Goal: Navigation & Orientation: Find specific page/section

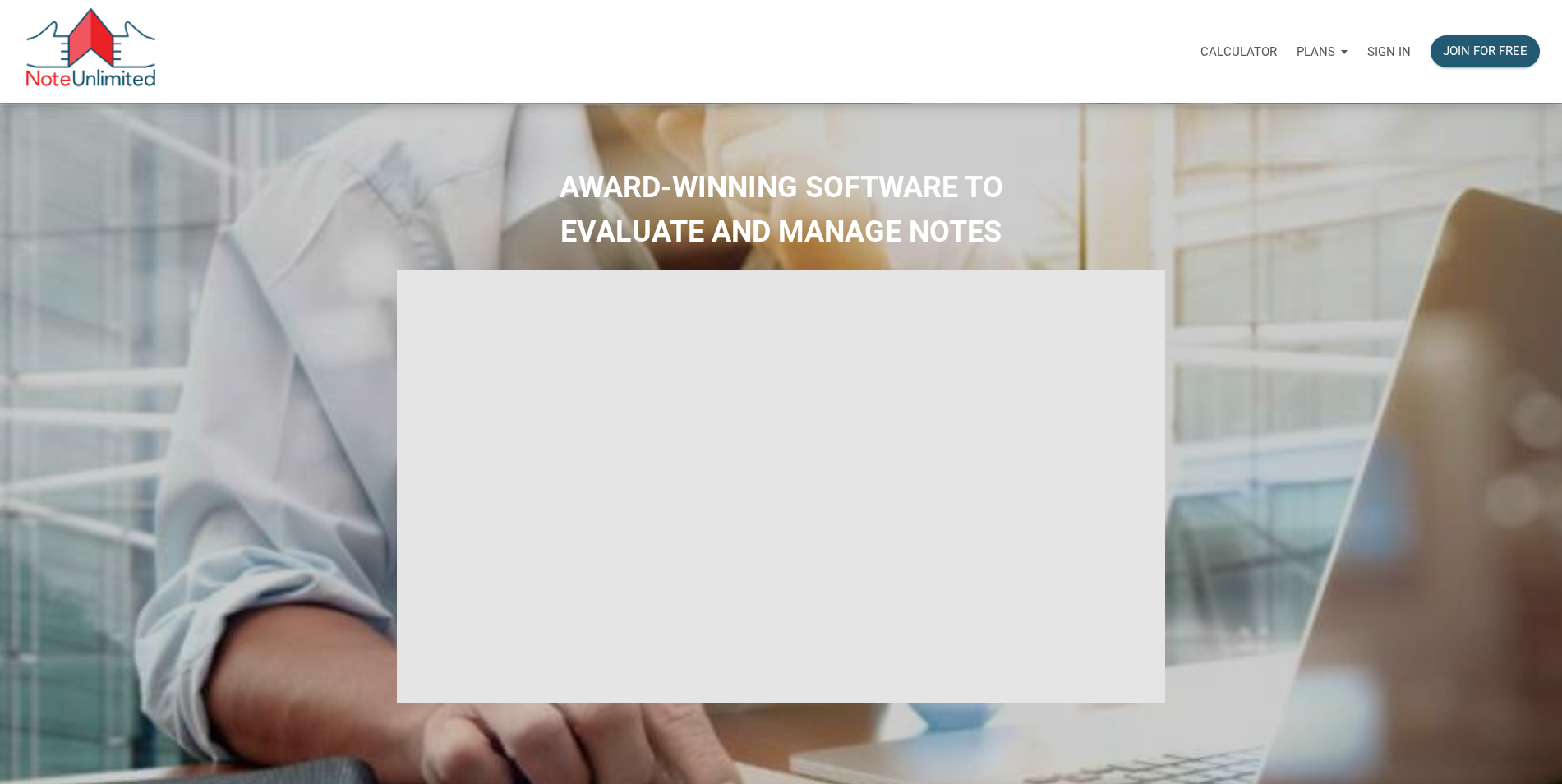
select select
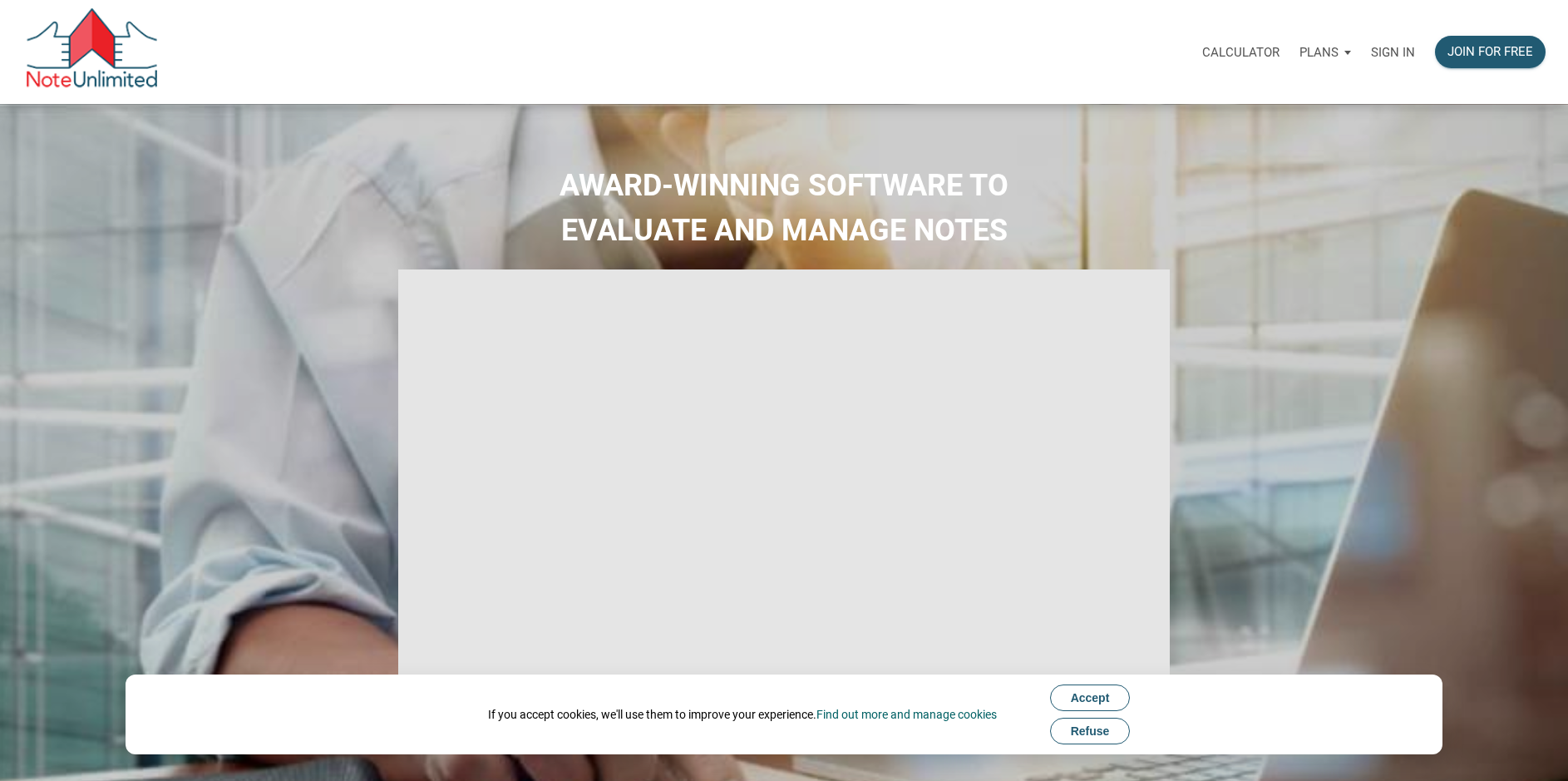
type input "Introduction to new features"
select select
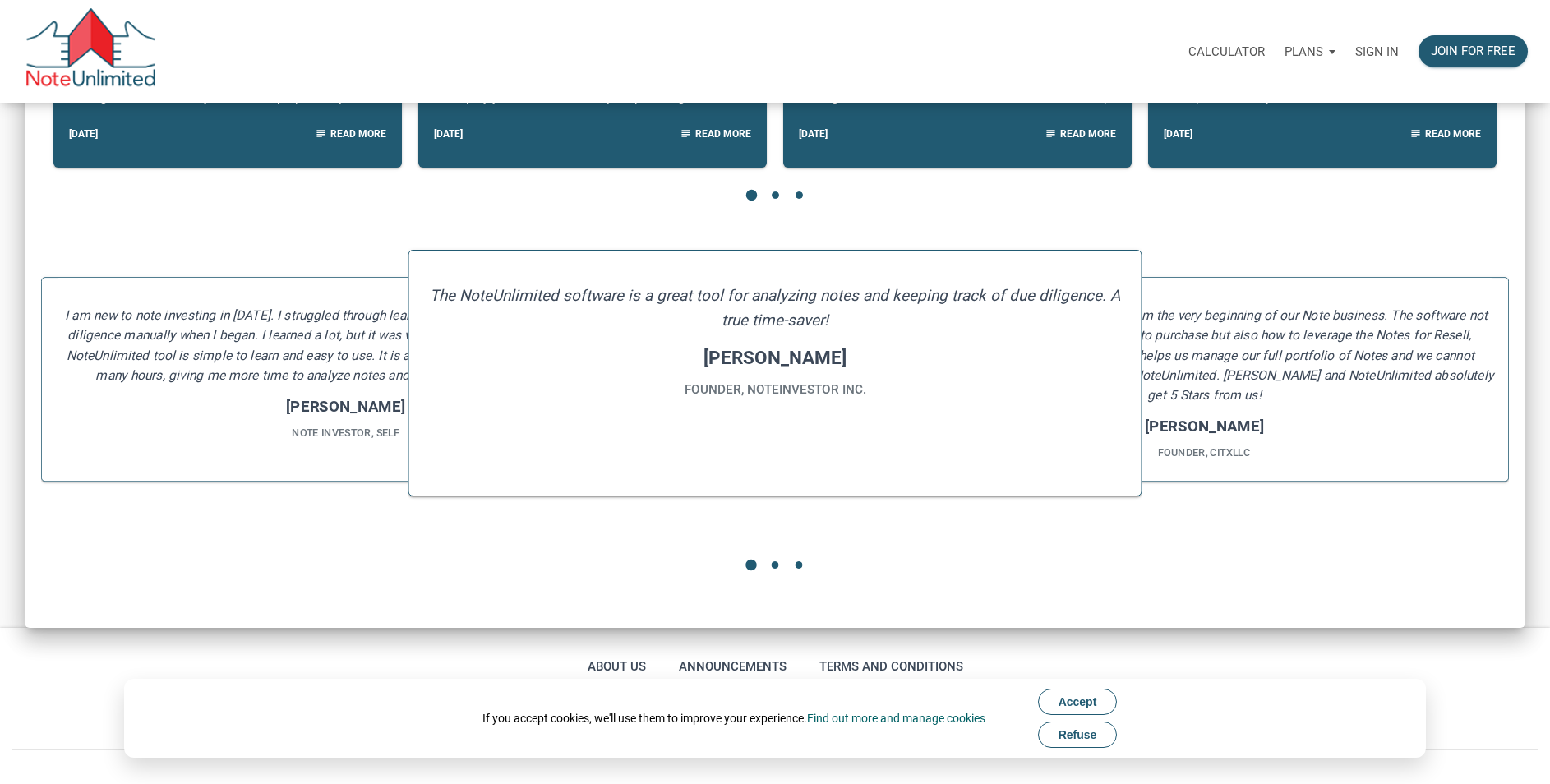
scroll to position [2065, 0]
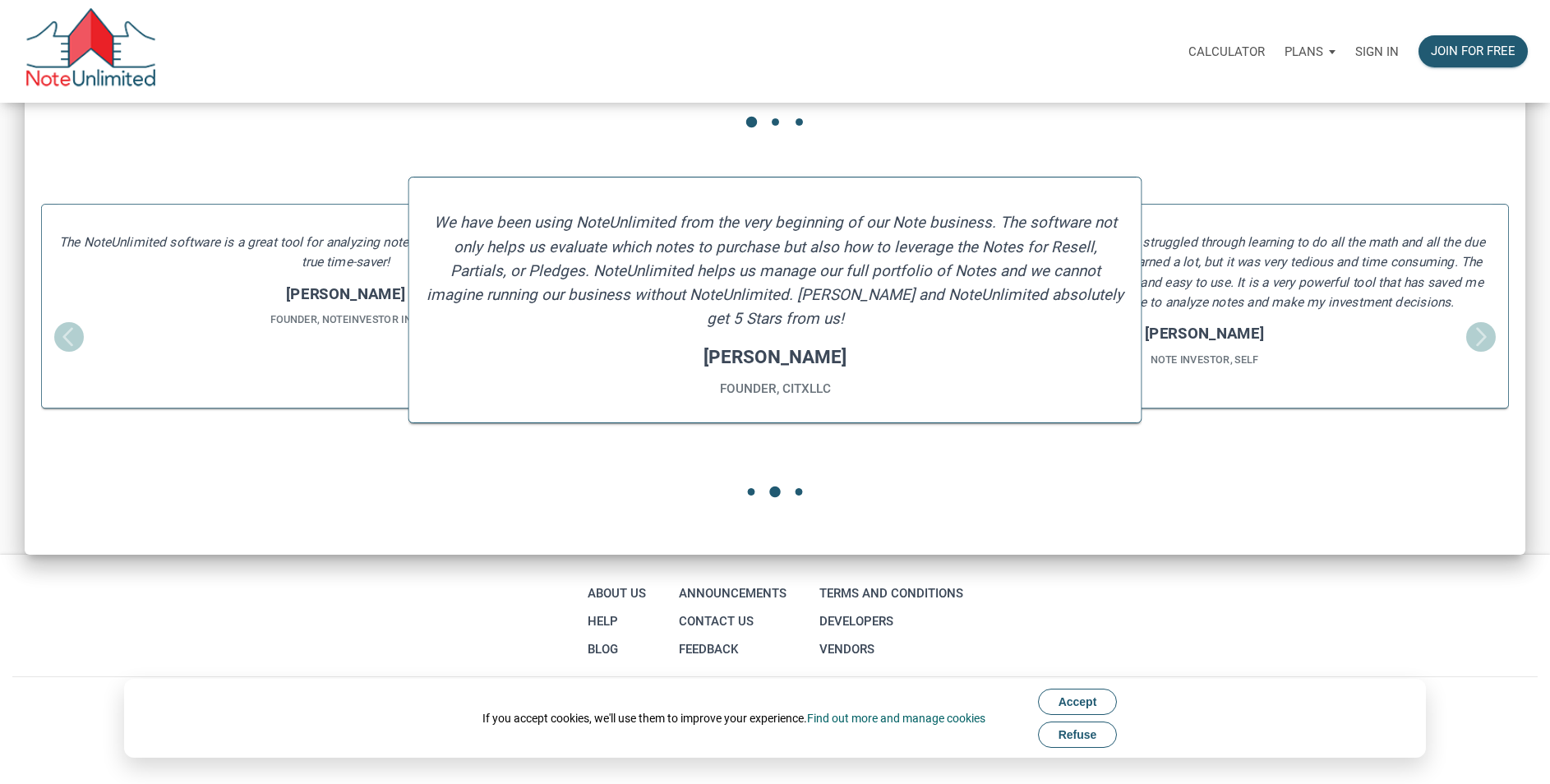
click at [304, 298] on h4 "[PERSON_NAME]" at bounding box center [344, 294] width 581 height 23
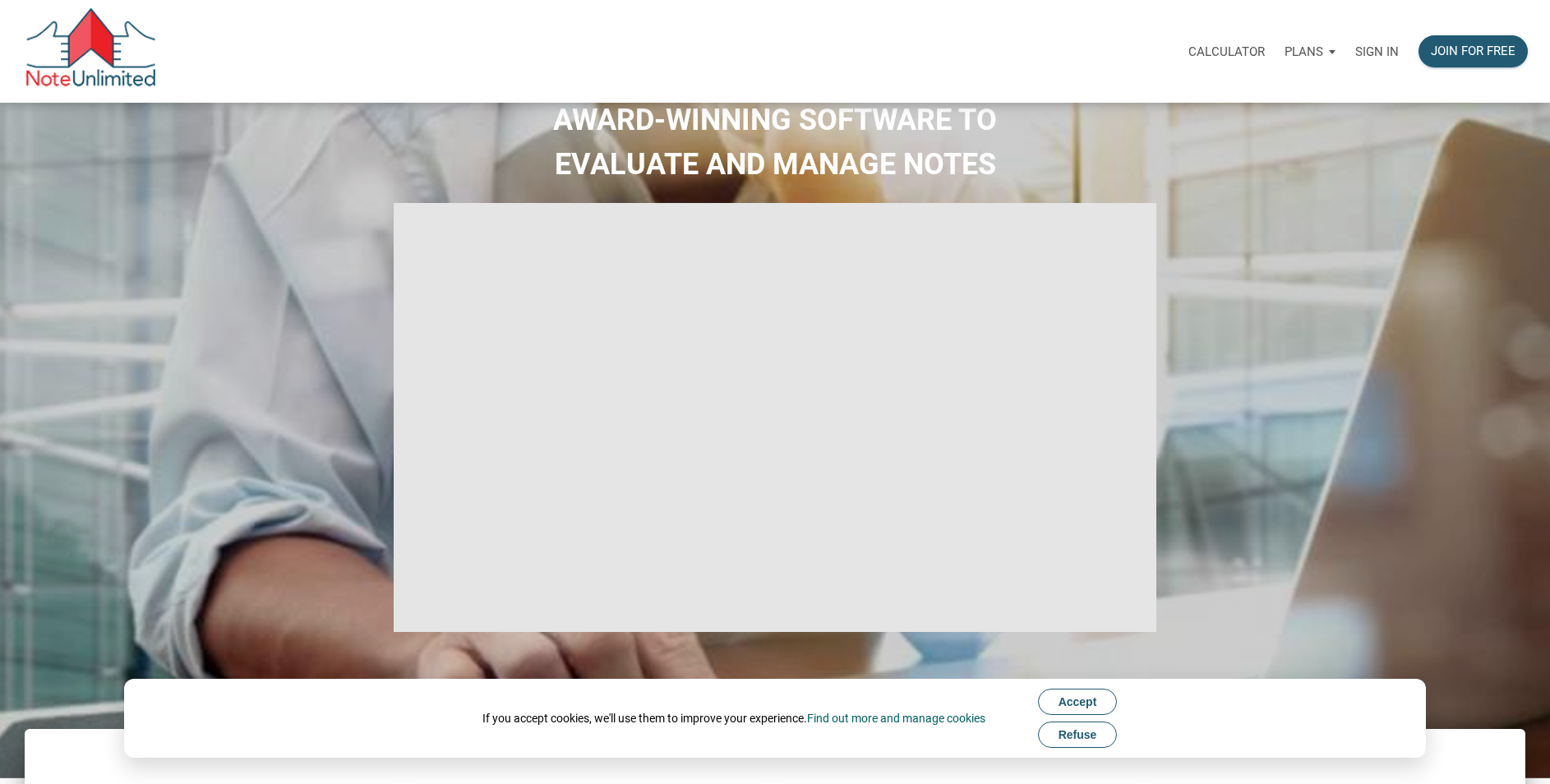
scroll to position [0, 0]
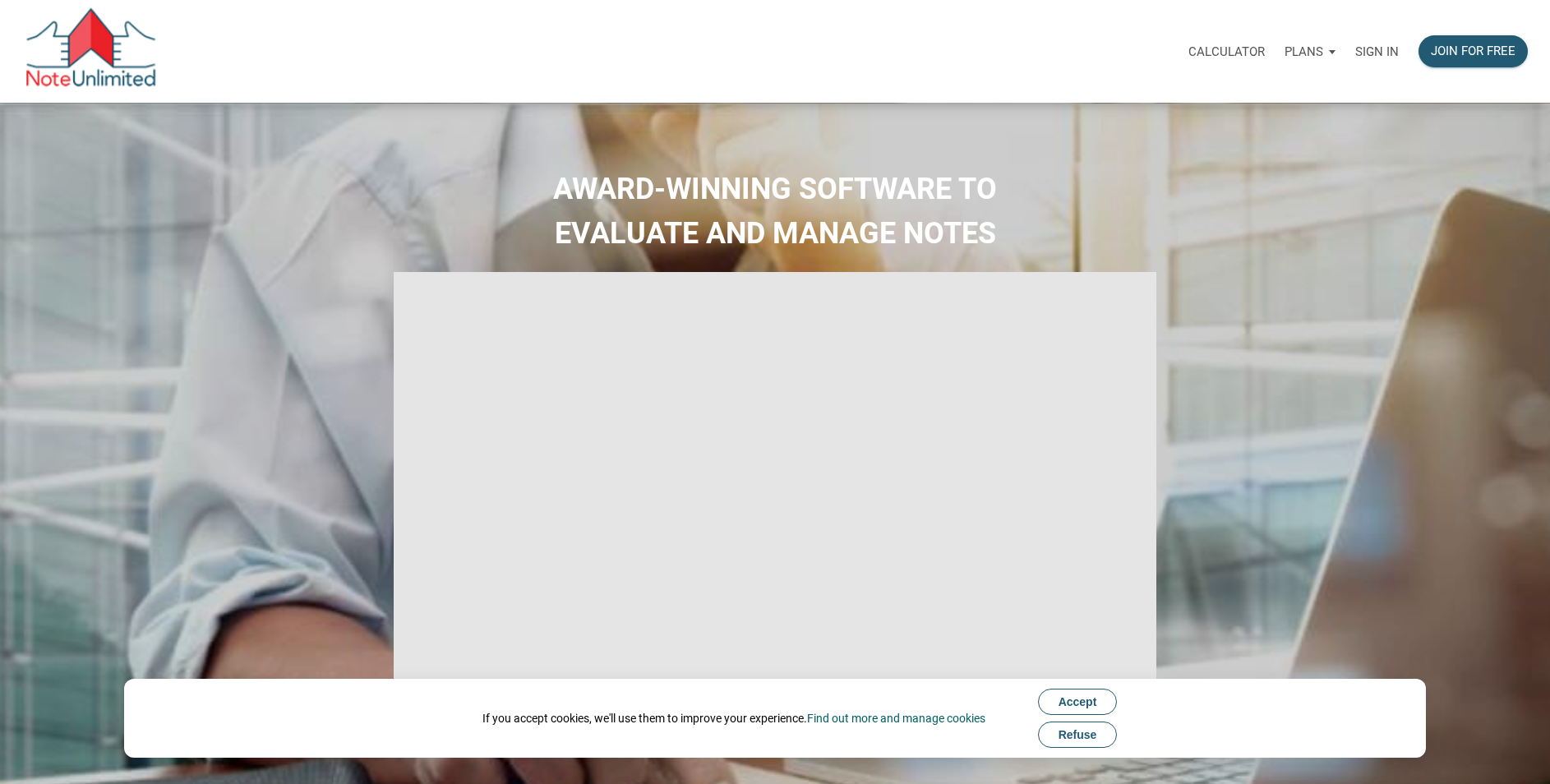
click at [1227, 48] on p "Calculator" at bounding box center [1226, 52] width 76 height 15
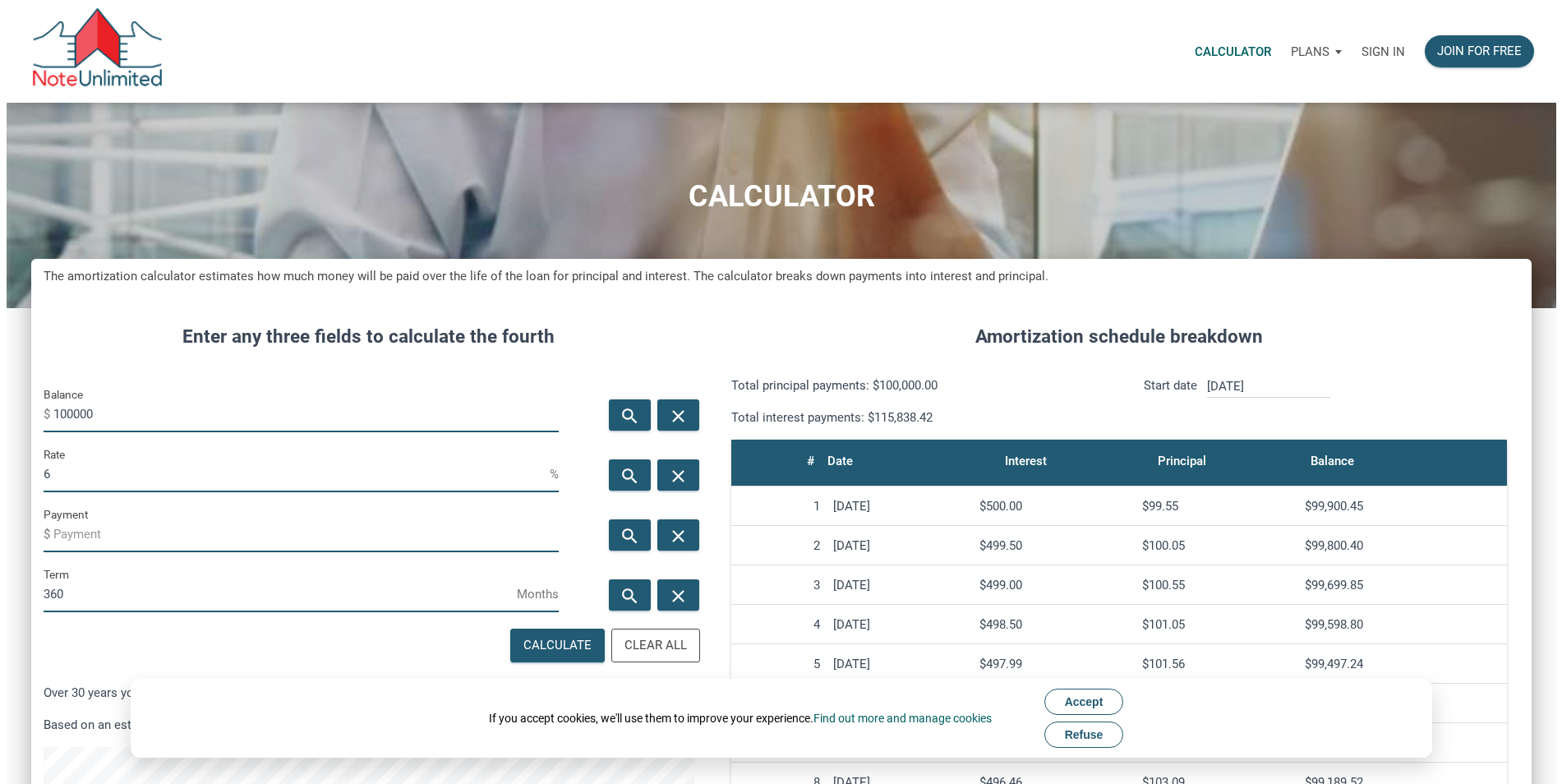
scroll to position [899, 1500]
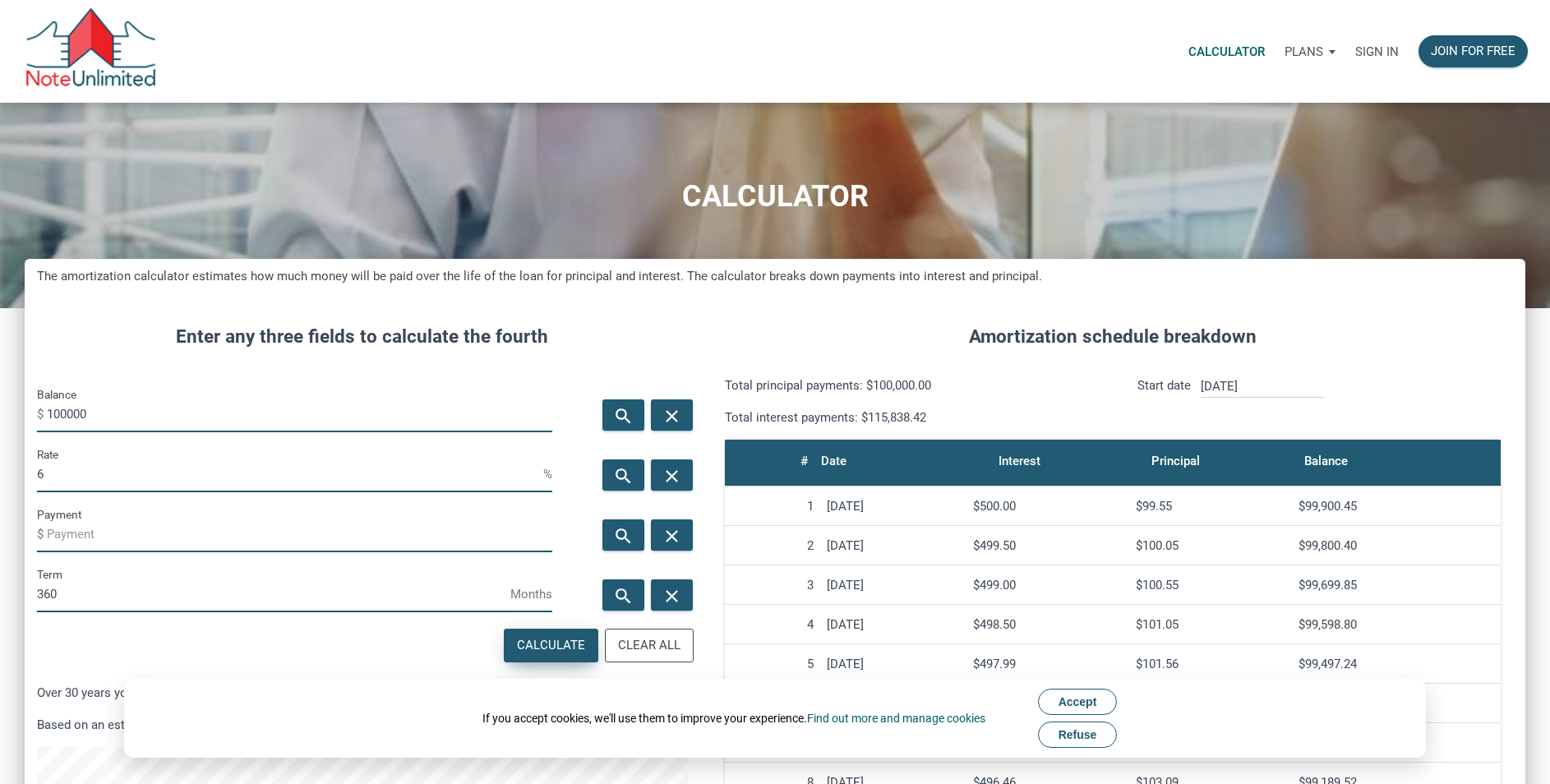
click at [555, 645] on div "Calculate" at bounding box center [551, 645] width 68 height 19
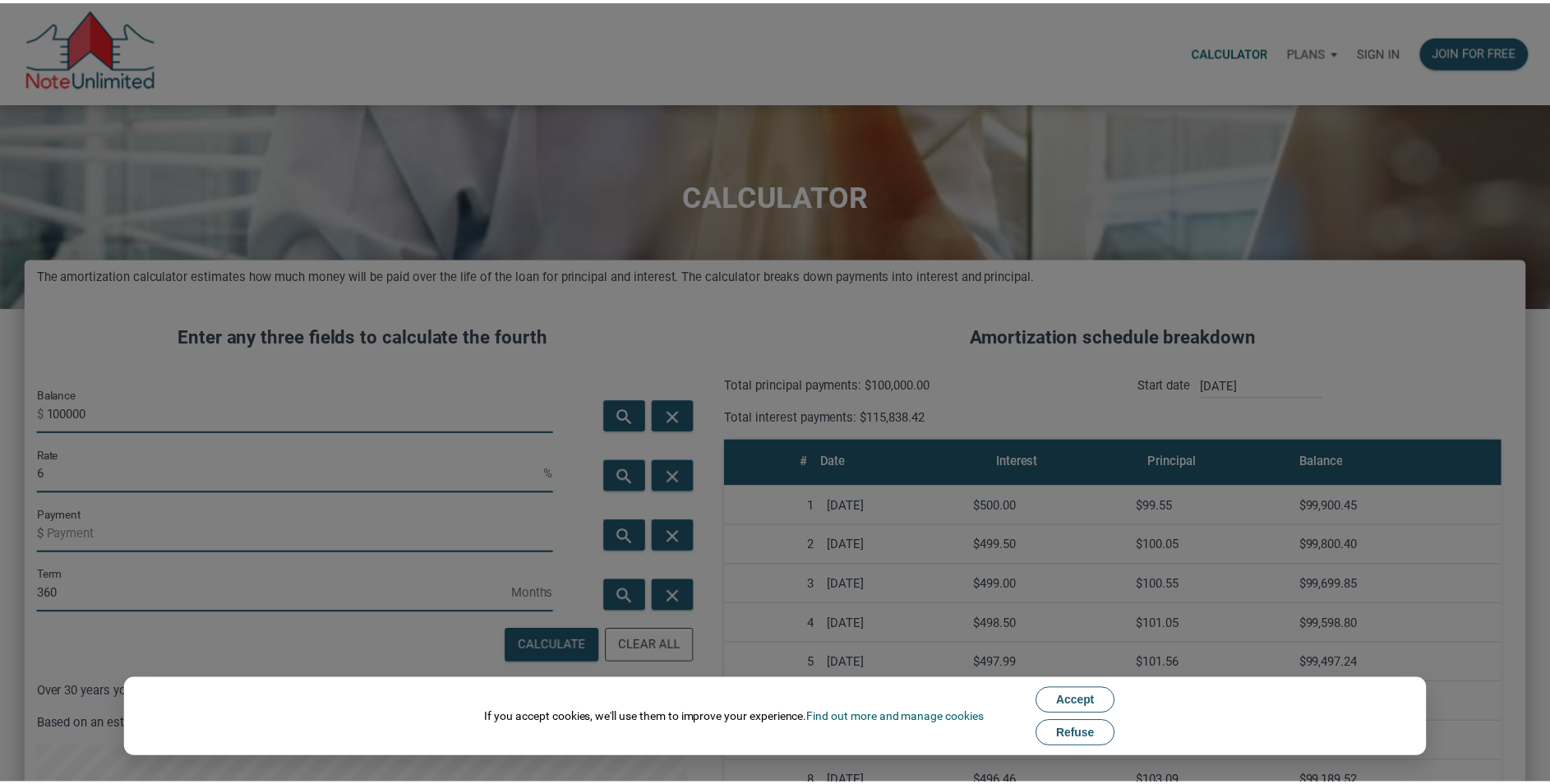
scroll to position [899, 1512]
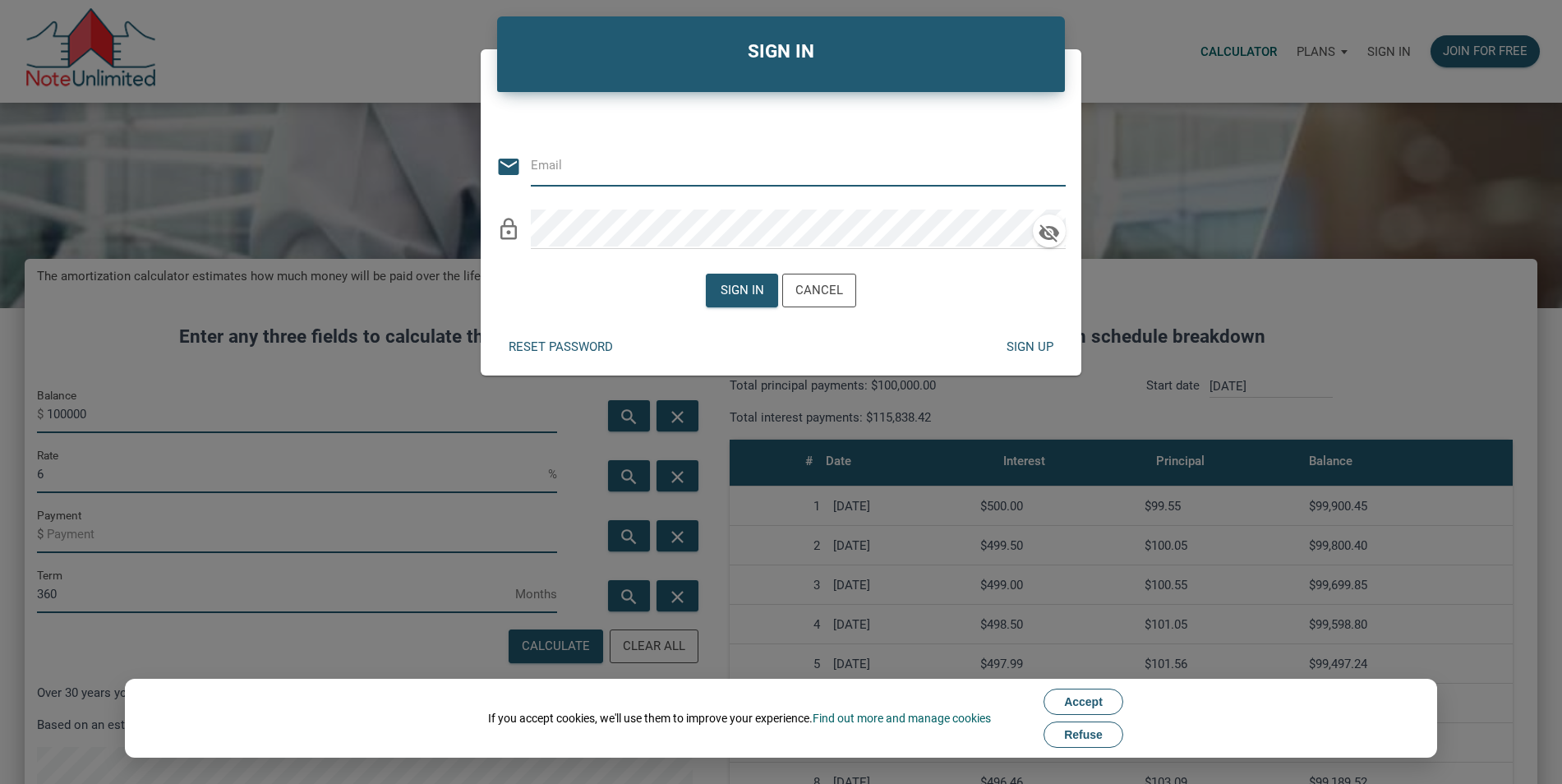
click at [1398, 299] on div "SIGN IN Or Be Classical email lock_outline Sign in Cancel Reset password Sign up" at bounding box center [781, 392] width 1562 height 784
click at [821, 288] on div "Cancel" at bounding box center [819, 290] width 48 height 19
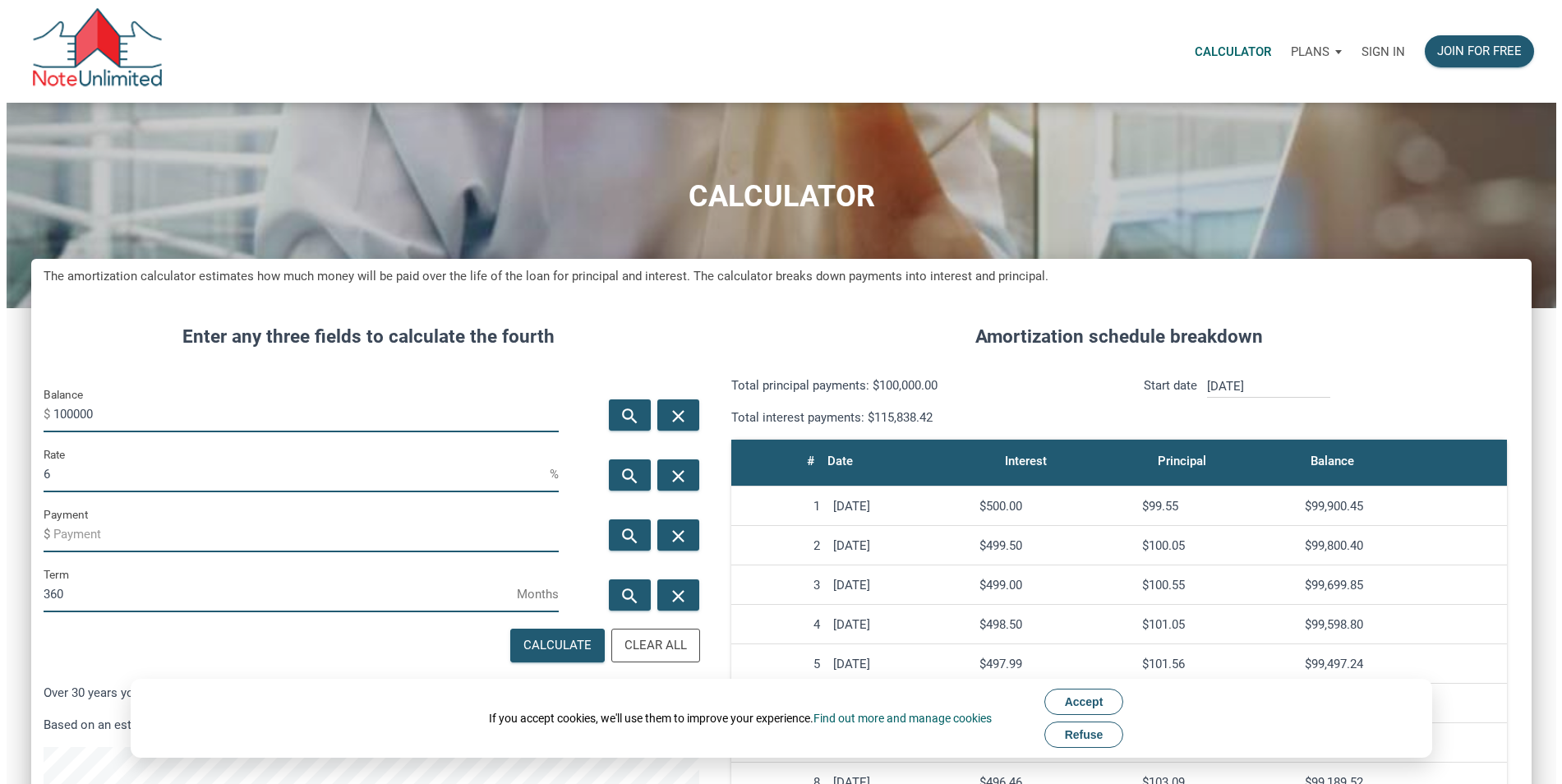
scroll to position [820538, 819999]
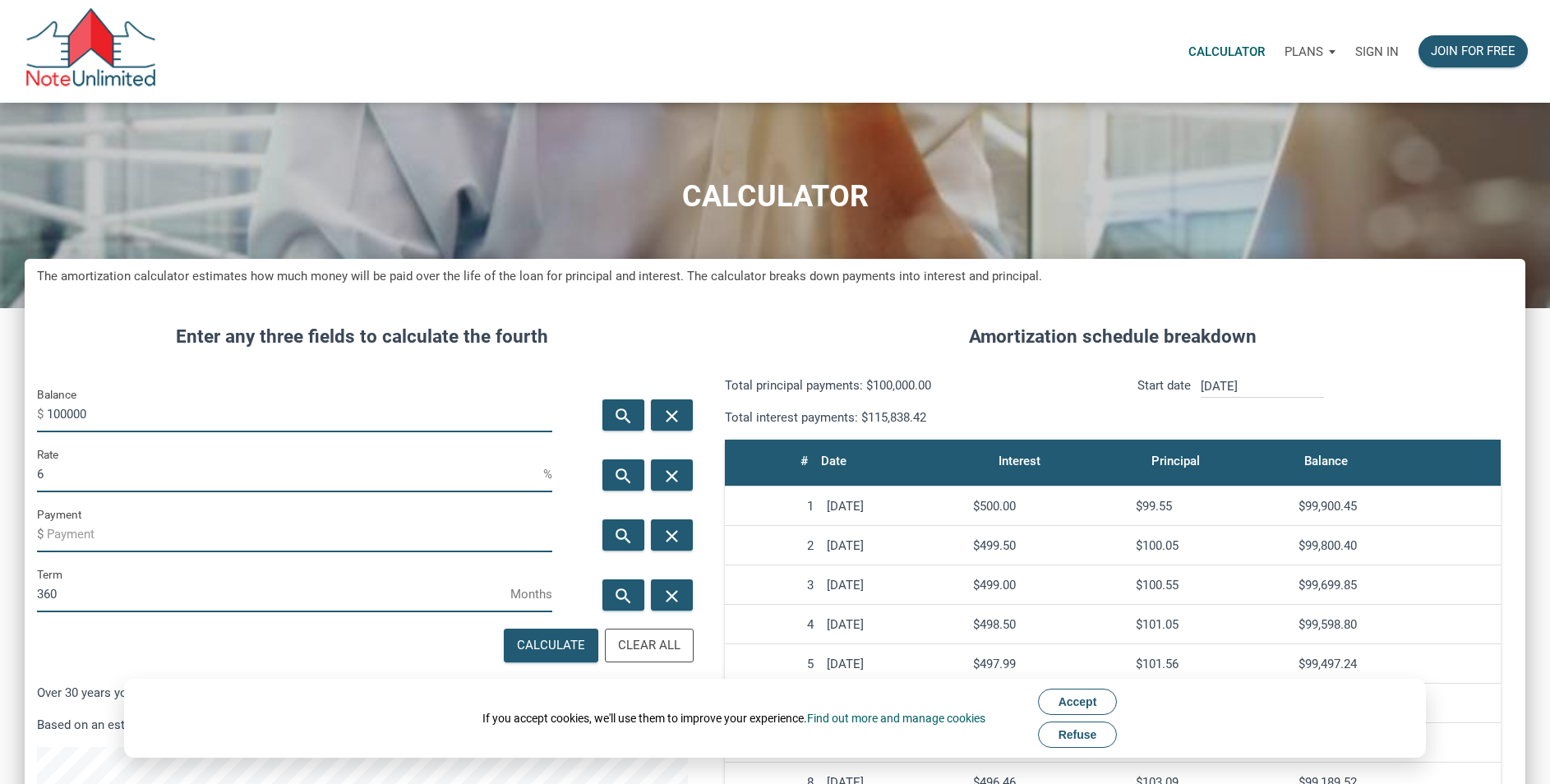
click at [1083, 734] on span "Refuse" at bounding box center [1078, 734] width 38 height 13
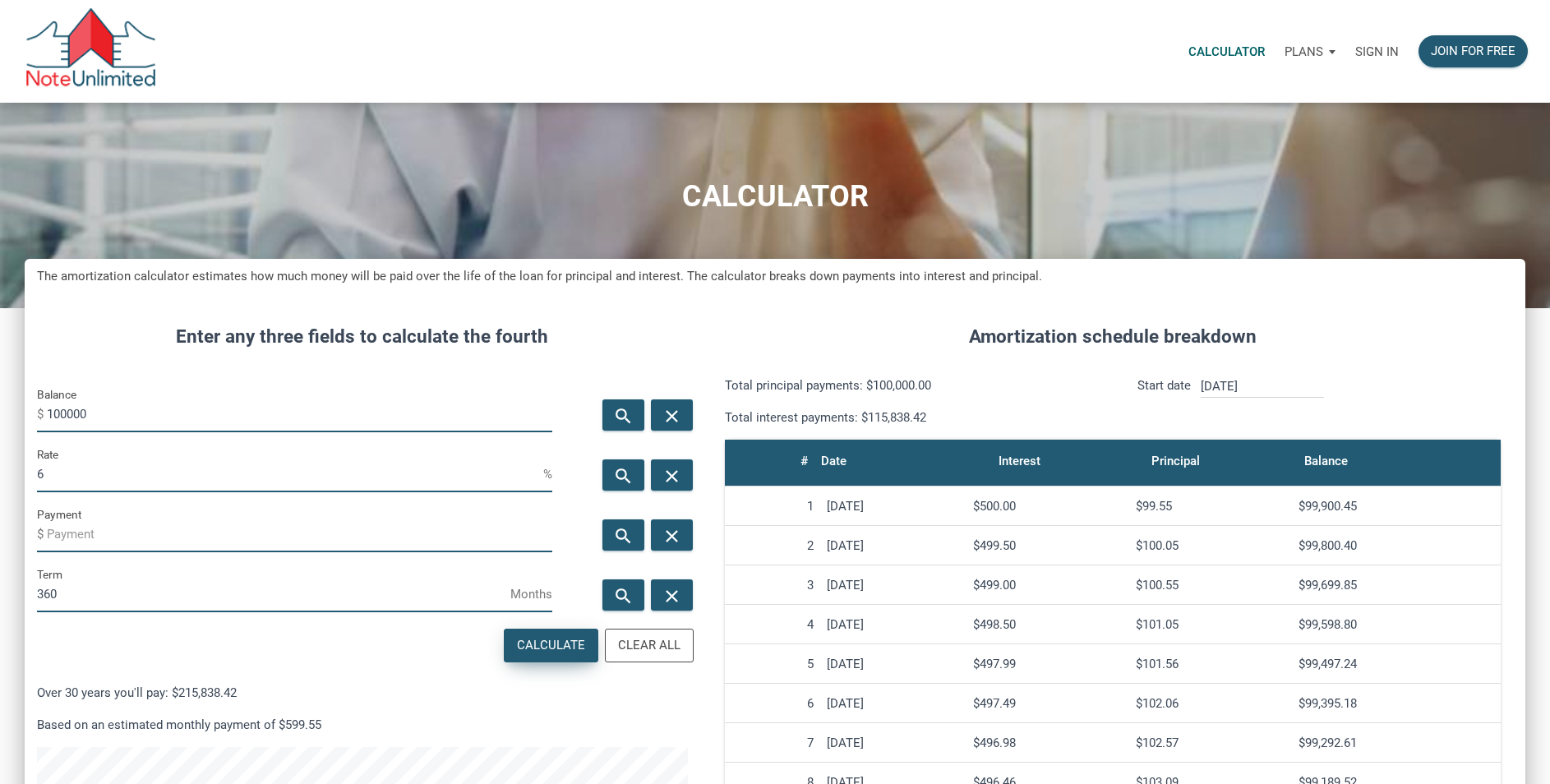
click at [569, 643] on div "Calculate" at bounding box center [551, 645] width 68 height 19
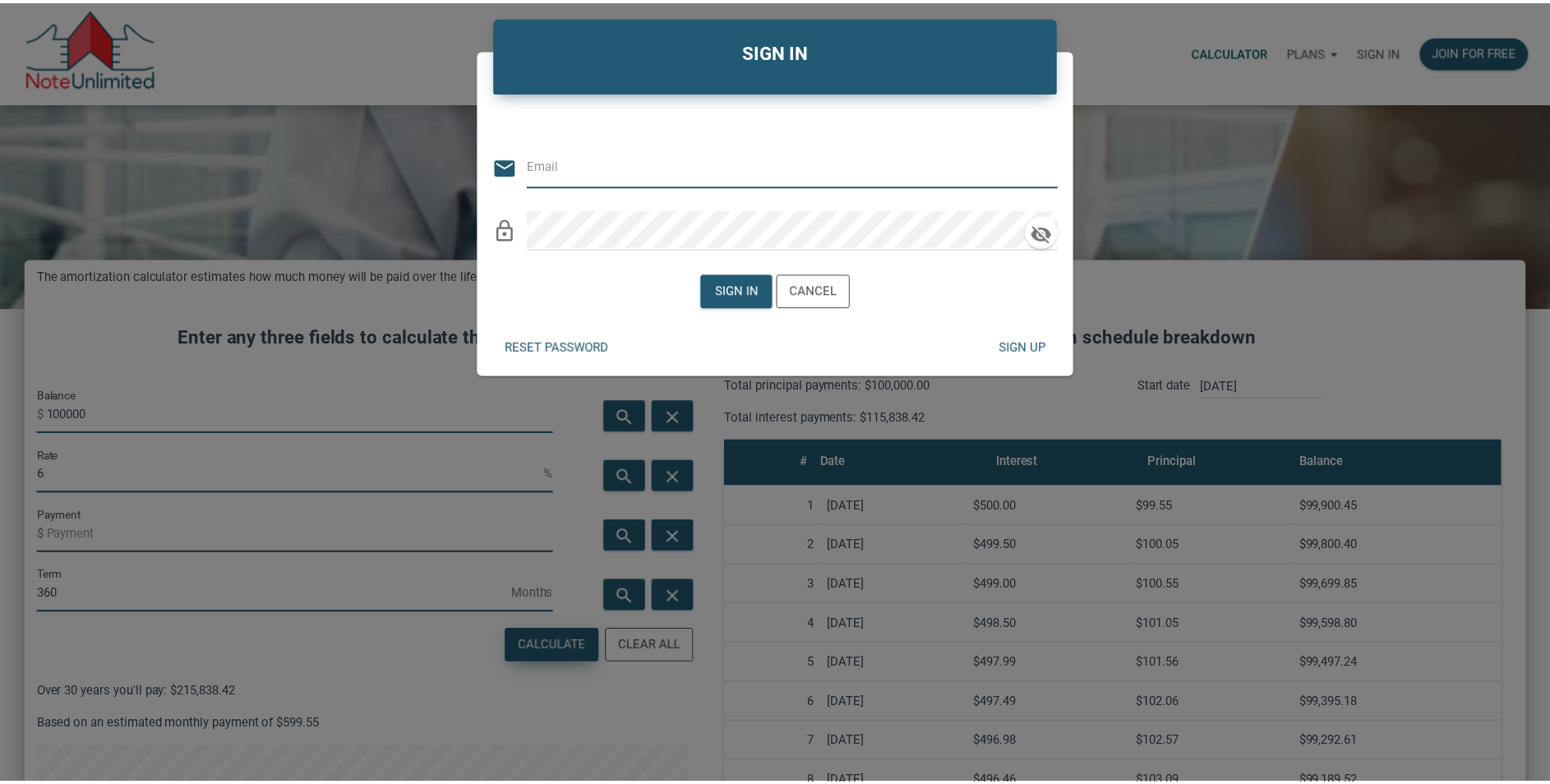
scroll to position [899, 1512]
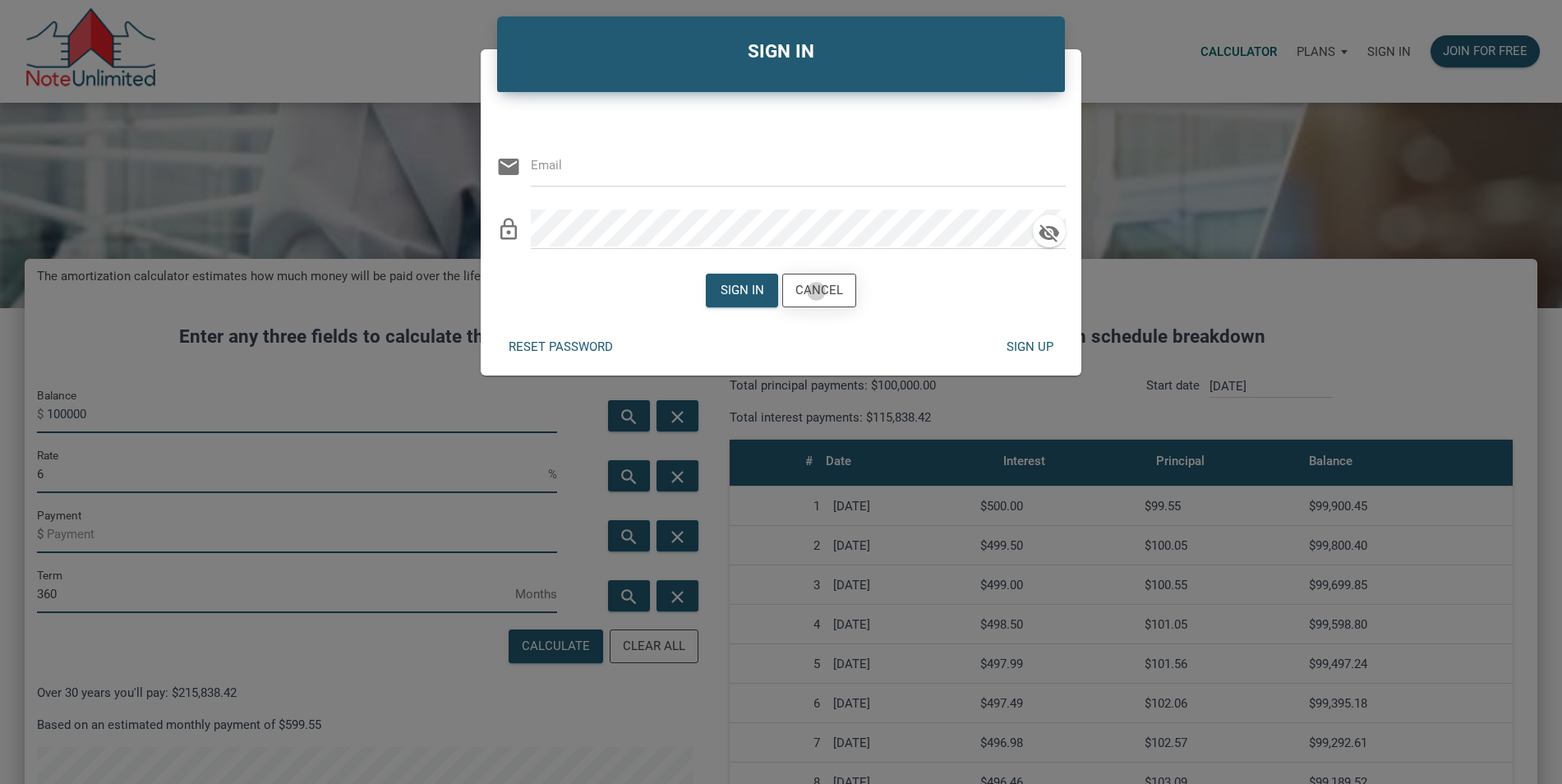
drag, startPoint x: 816, startPoint y: 291, endPoint x: 1135, endPoint y: 20, distance: 418.6
click at [817, 291] on div "Cancel" at bounding box center [819, 290] width 48 height 19
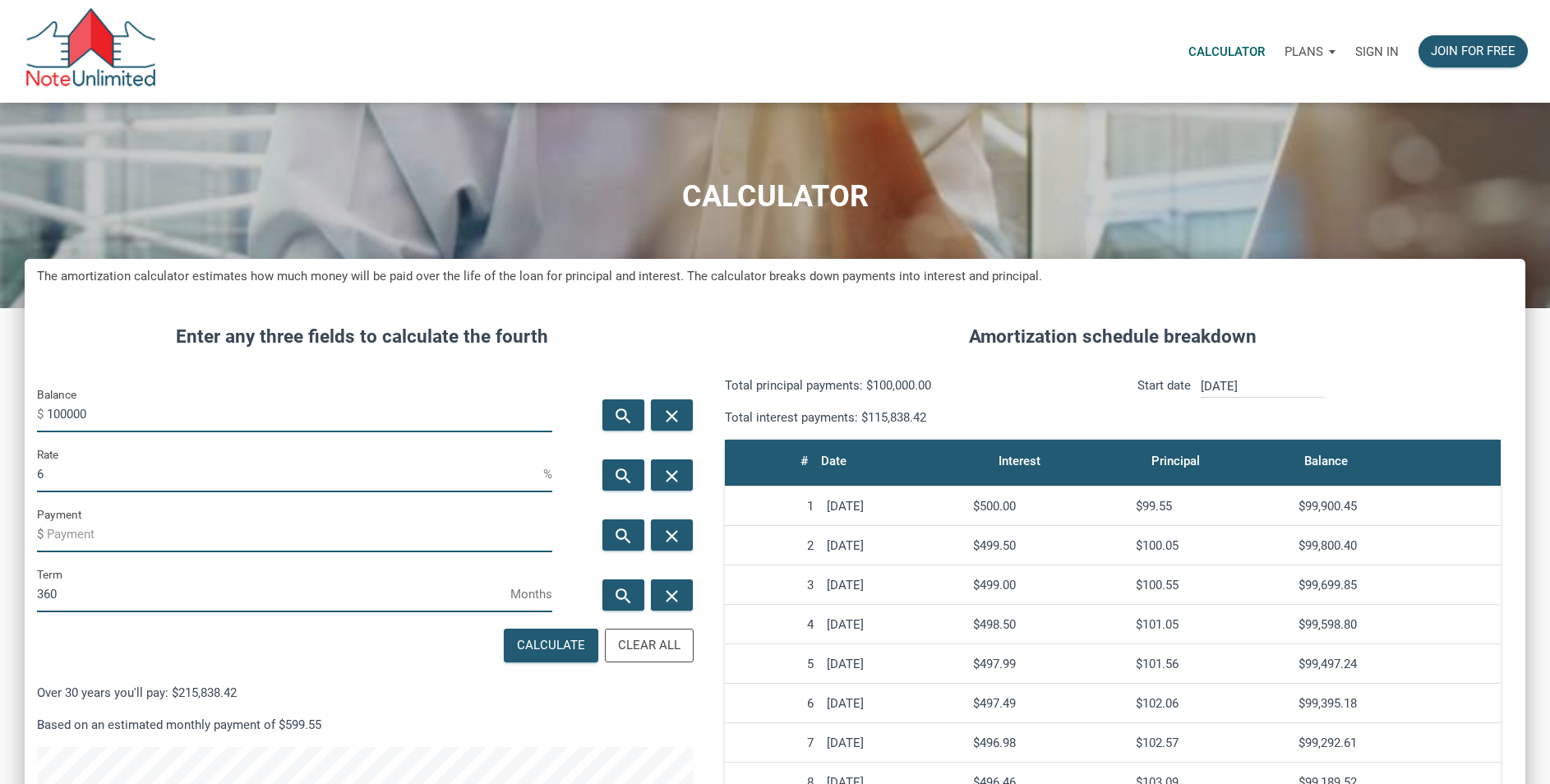
scroll to position [820538, 820125]
click at [1327, 47] on div "Plans" at bounding box center [1310, 52] width 71 height 49
click at [1208, 100] on link "Personal" at bounding box center [1262, 95] width 156 height 34
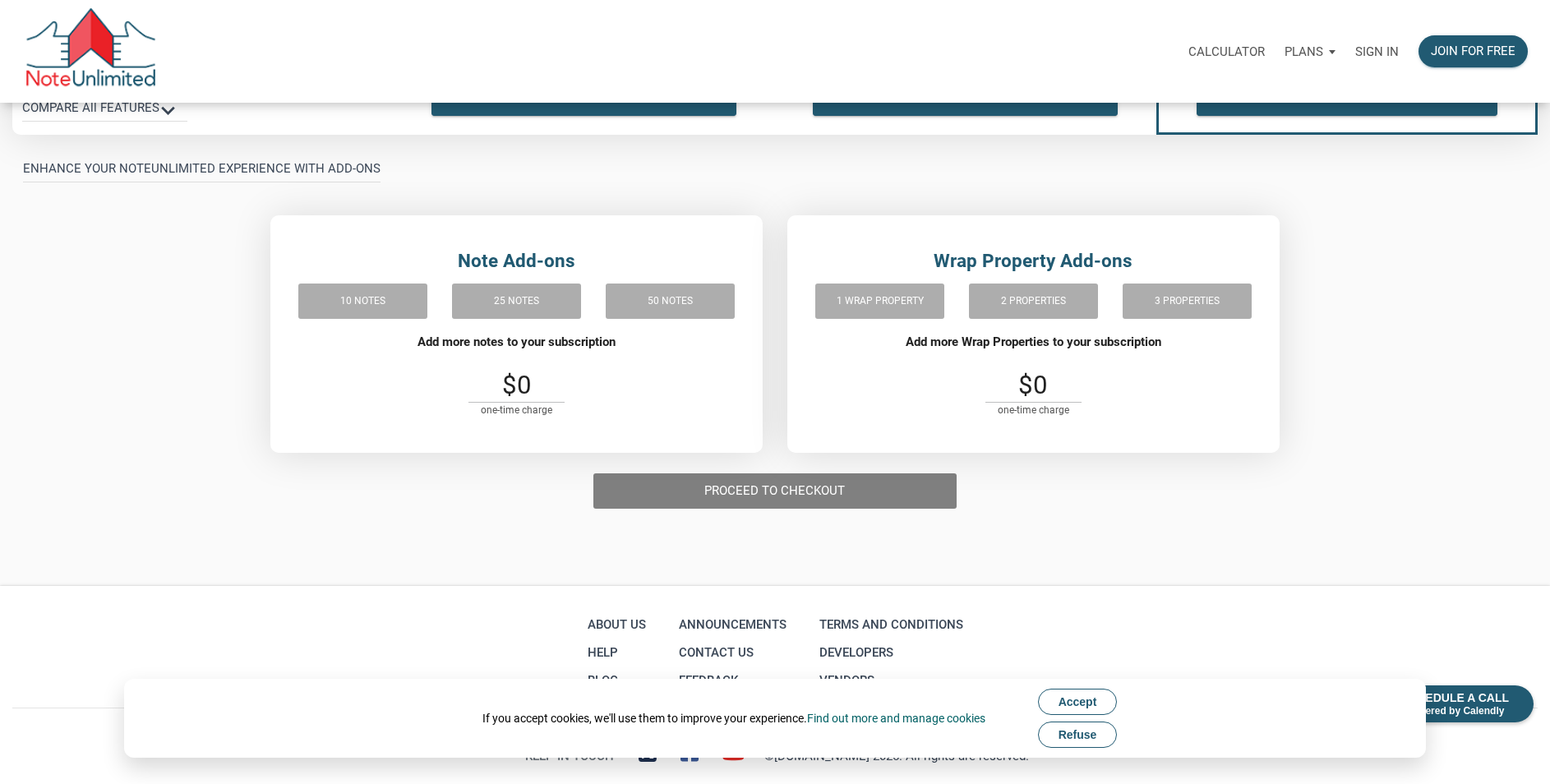
scroll to position [393, 0]
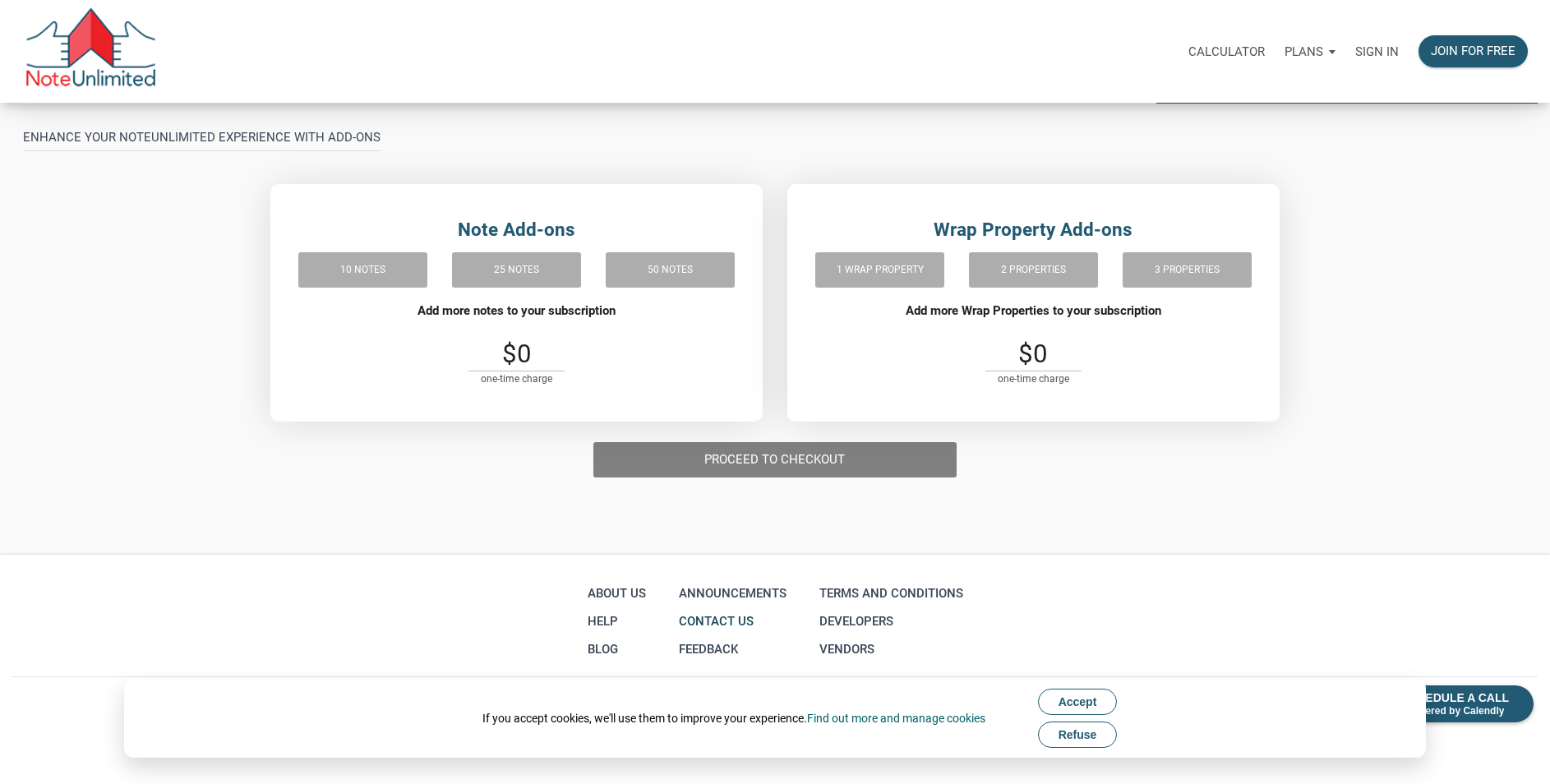
click at [719, 617] on link "Contact Us" at bounding box center [733, 621] width 116 height 28
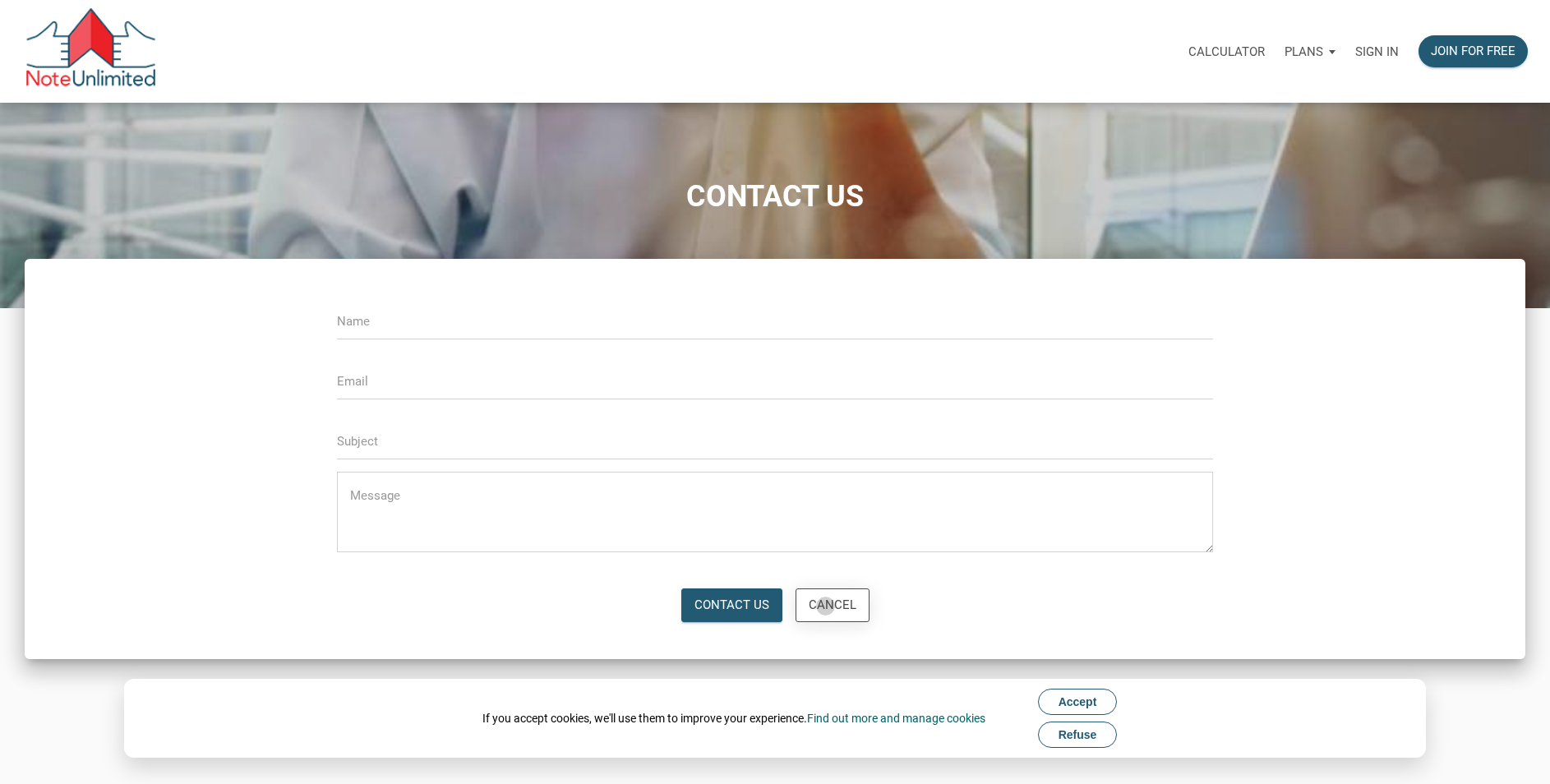
click at [825, 606] on div "Cancel" at bounding box center [832, 605] width 48 height 19
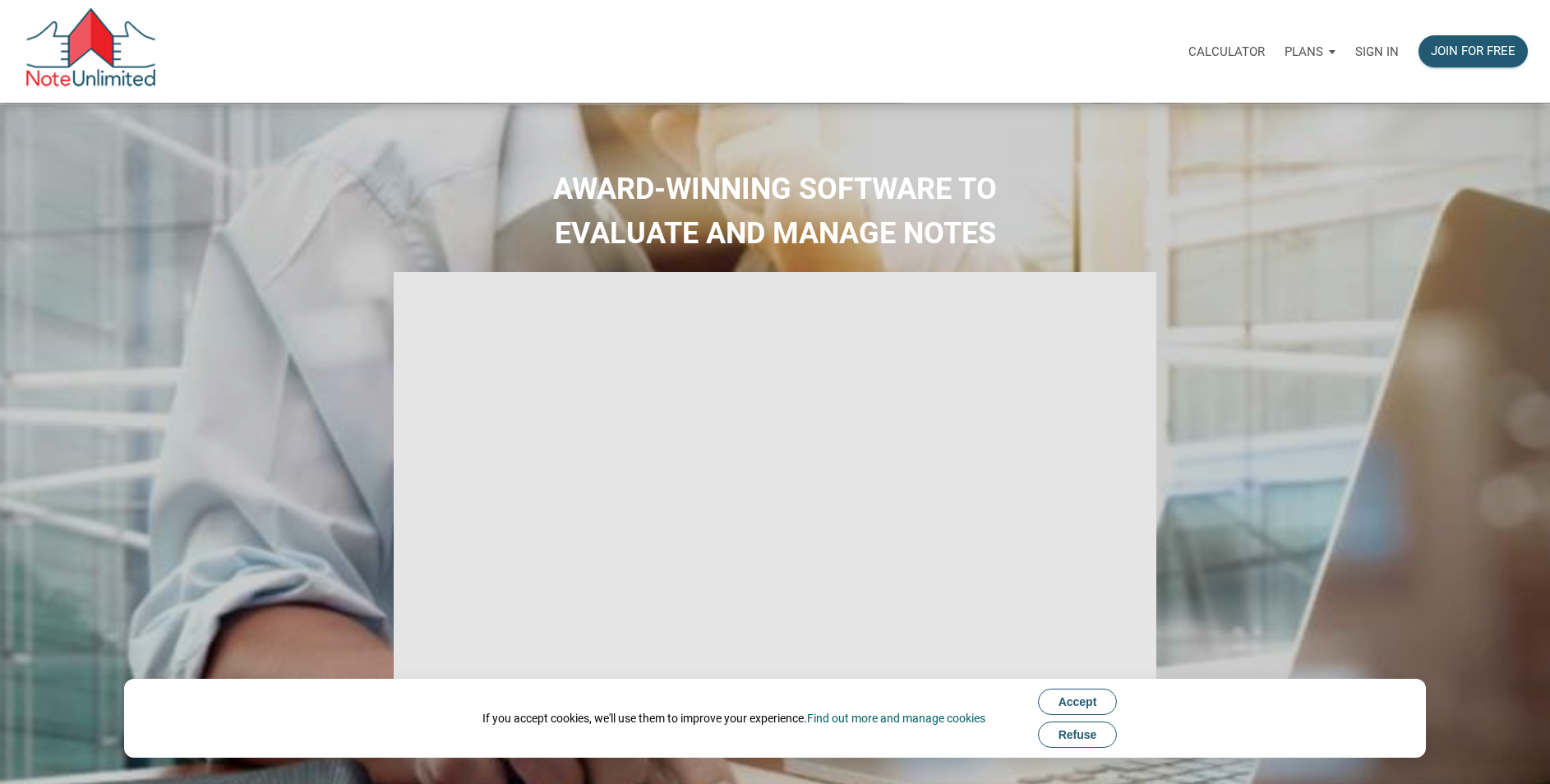
type input "Introduction to new features"
select select
